Goal: Task Accomplishment & Management: Manage account settings

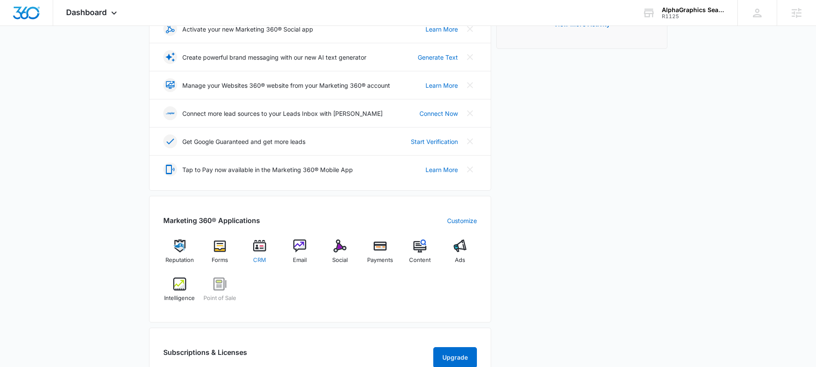
scroll to position [187, 0]
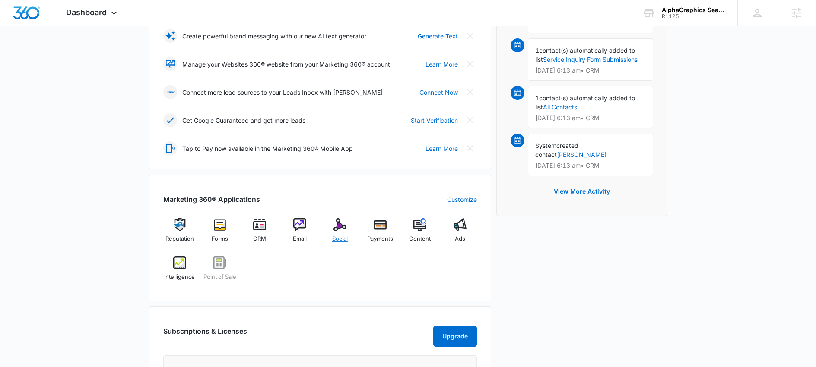
click at [339, 235] on span "Social" at bounding box center [340, 238] width 16 height 9
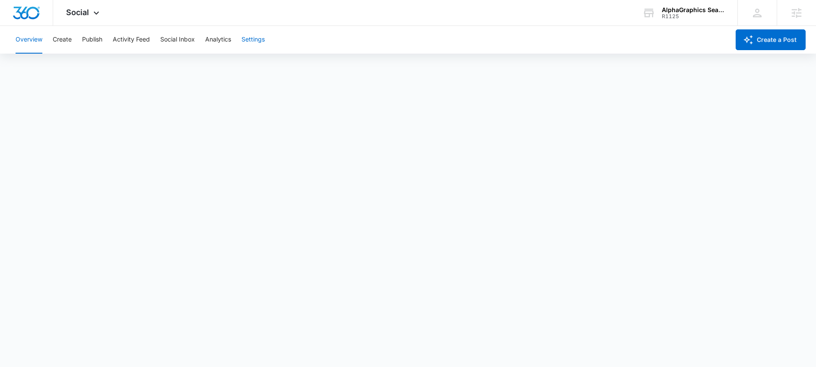
click at [252, 38] on button "Settings" at bounding box center [252, 40] width 23 height 28
click at [708, 9] on div "AlphaGraphics Seaport, MA - US598" at bounding box center [692, 9] width 63 height 7
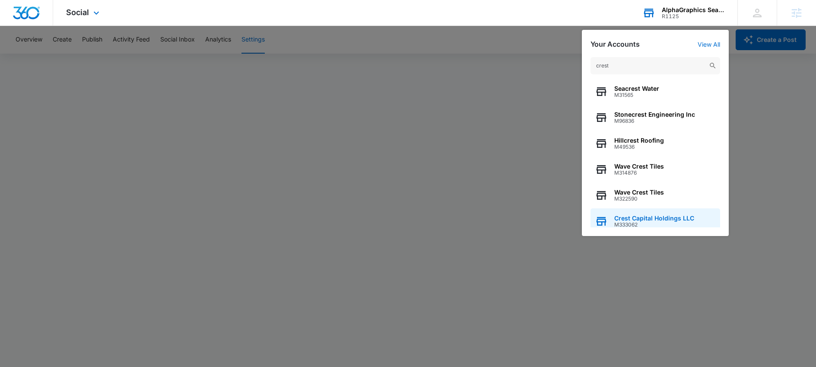
type input "crest"
click at [638, 212] on div "Crest Capital Holdings LLC M333062" at bounding box center [655, 221] width 130 height 26
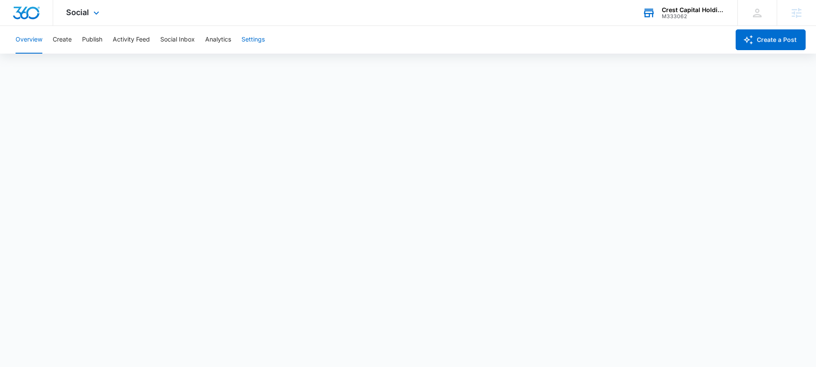
click at [249, 42] on button "Settings" at bounding box center [252, 40] width 23 height 28
click at [94, 33] on button "Publish" at bounding box center [92, 40] width 20 height 28
click at [244, 42] on button "Settings" at bounding box center [252, 40] width 23 height 28
click at [65, 36] on button "Create" at bounding box center [62, 40] width 19 height 28
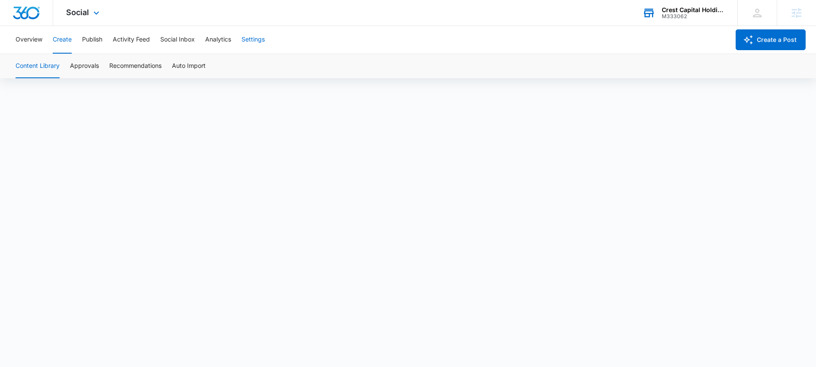
click at [250, 36] on button "Settings" at bounding box center [252, 40] width 23 height 28
click at [91, 45] on button "Publish" at bounding box center [92, 40] width 20 height 28
click at [269, 46] on div "Overview Create Publish Activity Feed Social Inbox Analytics Settings" at bounding box center [369, 40] width 719 height 28
click at [257, 38] on button "Settings" at bounding box center [252, 40] width 23 height 28
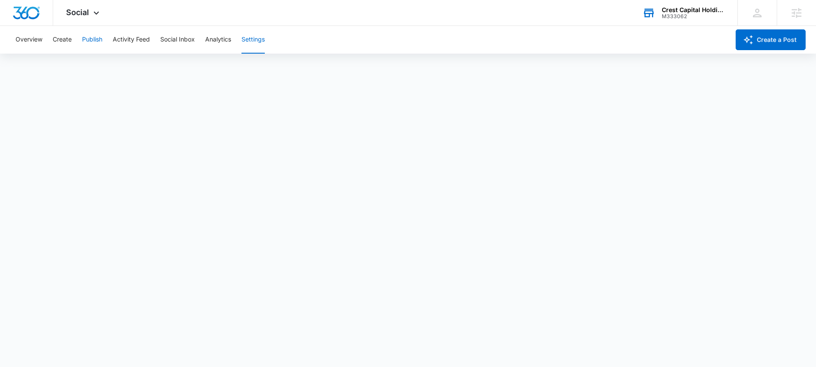
click at [92, 38] on button "Publish" at bounding box center [92, 40] width 20 height 28
click at [252, 41] on button "Settings" at bounding box center [252, 40] width 23 height 28
click at [93, 39] on button "Publish" at bounding box center [92, 40] width 20 height 28
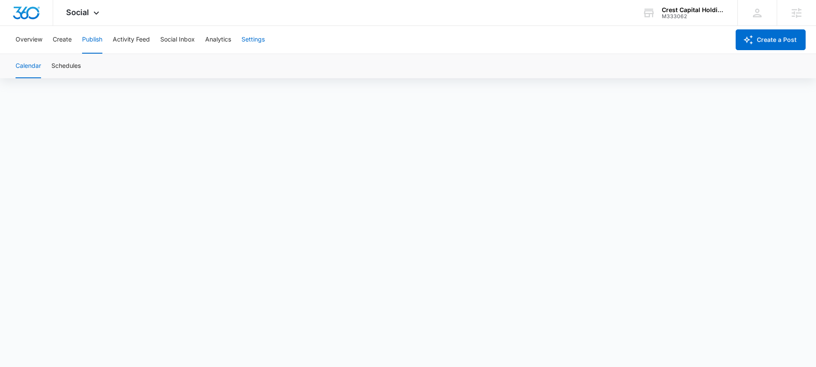
click at [248, 36] on button "Settings" at bounding box center [252, 40] width 23 height 28
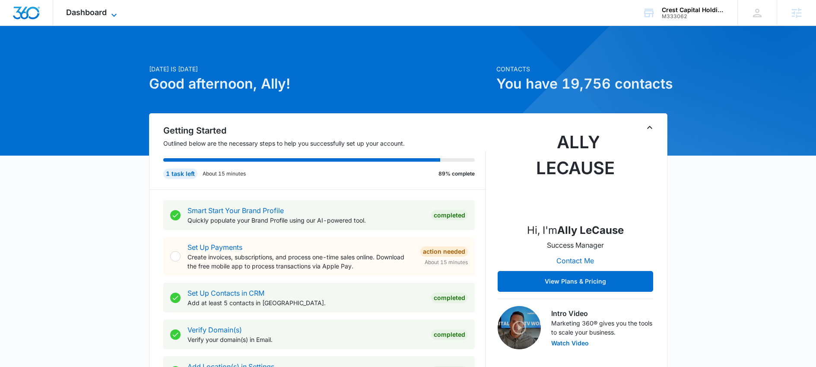
click at [90, 8] on span "Dashboard" at bounding box center [86, 12] width 41 height 9
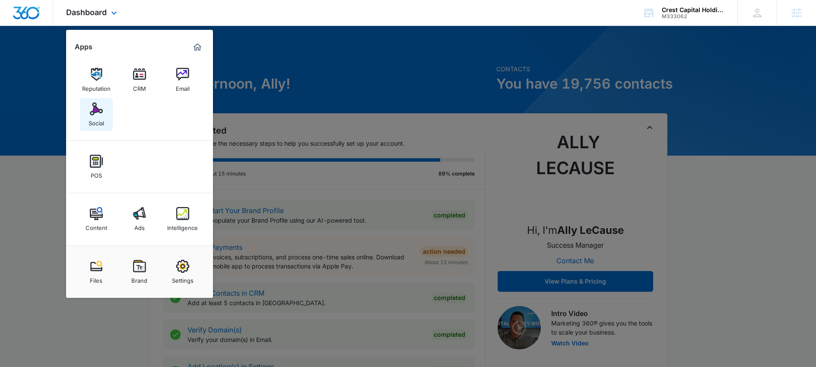
click at [100, 126] on div "Social" at bounding box center [97, 120] width 16 height 11
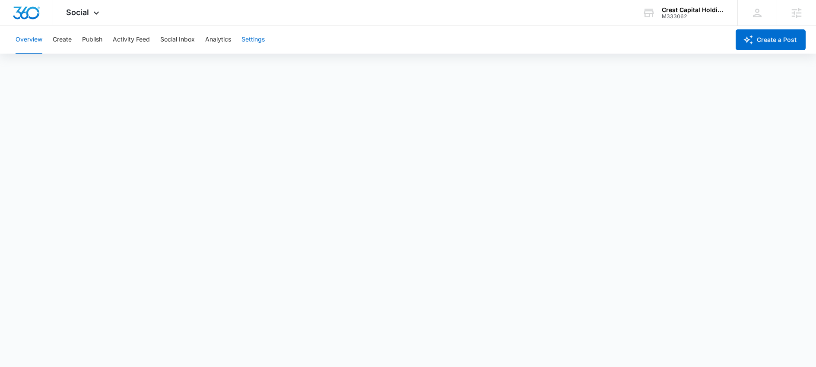
click at [258, 39] on button "Settings" at bounding box center [252, 40] width 23 height 28
